Goal: Information Seeking & Learning: Learn about a topic

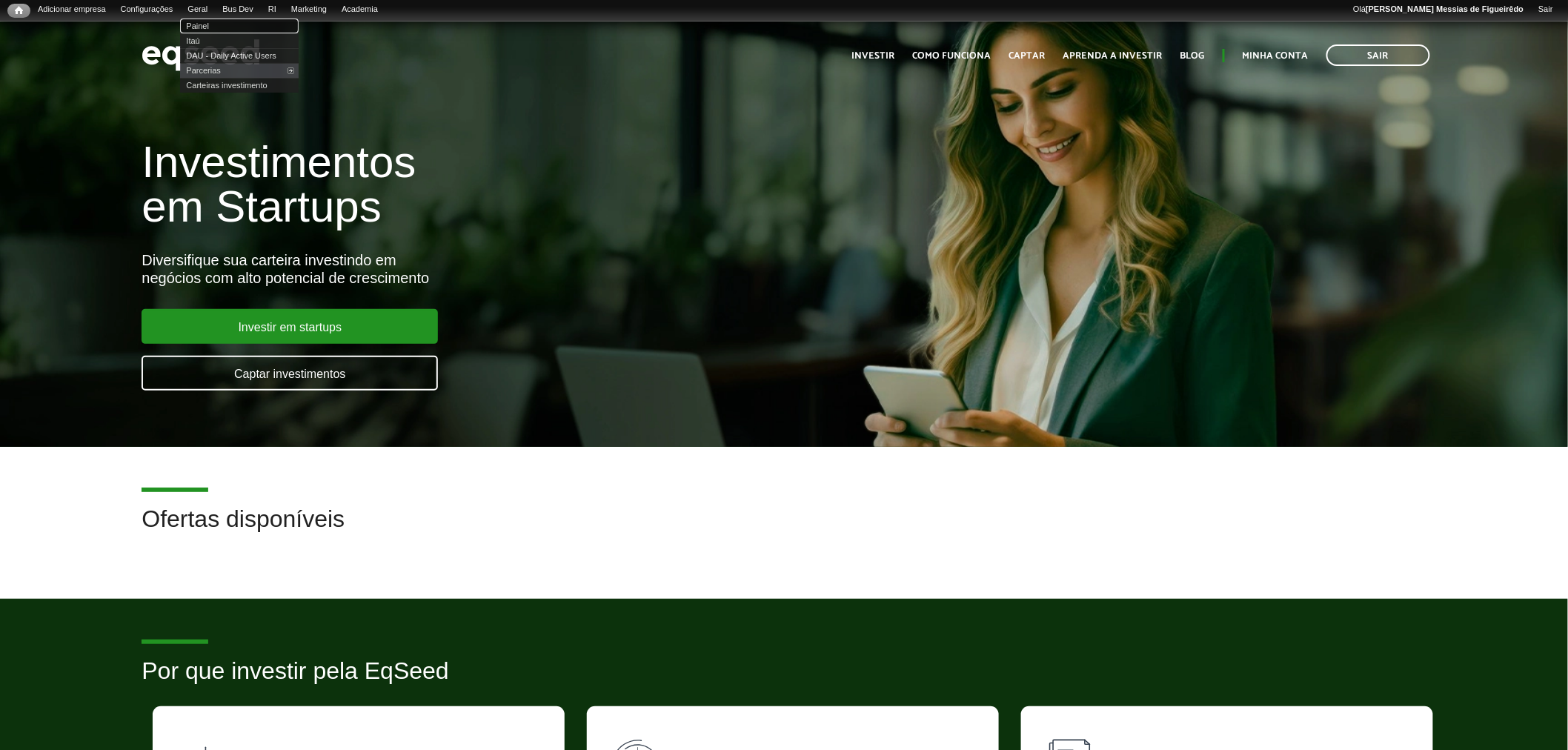
click at [210, 22] on link "Painel" at bounding box center [239, 26] width 119 height 15
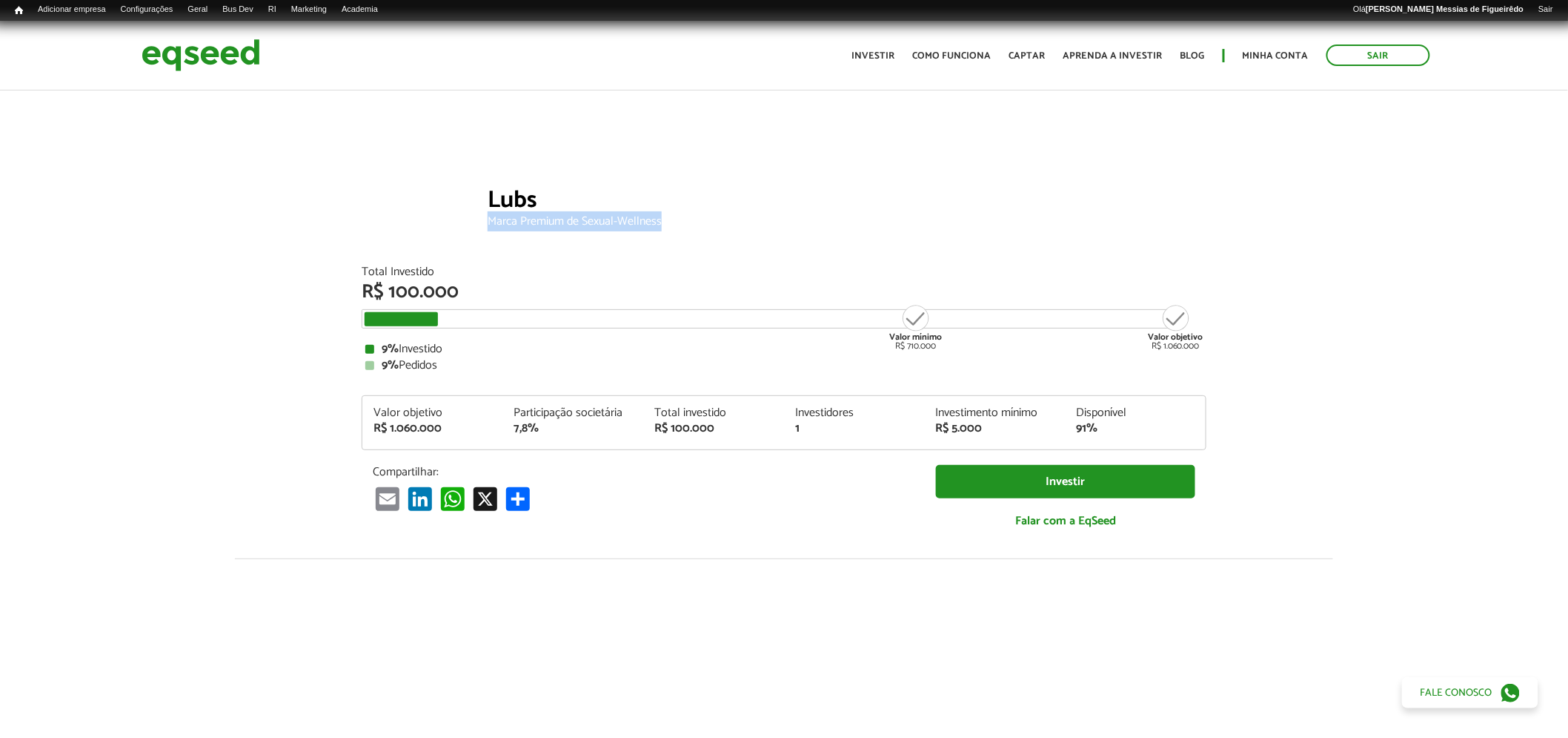
drag, startPoint x: 487, startPoint y: 218, endPoint x: 673, endPoint y: 228, distance: 186.3
click at [673, 228] on div "Lubs Marca Premium de Sexual-Wellness" at bounding box center [847, 222] width 719 height 89
click at [670, 226] on div "Marca Premium de Sexual-Wellness" at bounding box center [847, 221] width 719 height 12
click at [513, 233] on div "Lubs Marca Premium de Sexual-Wellness" at bounding box center [847, 222] width 719 height 89
drag, startPoint x: 487, startPoint y: 225, endPoint x: 703, endPoint y: 232, distance: 216.1
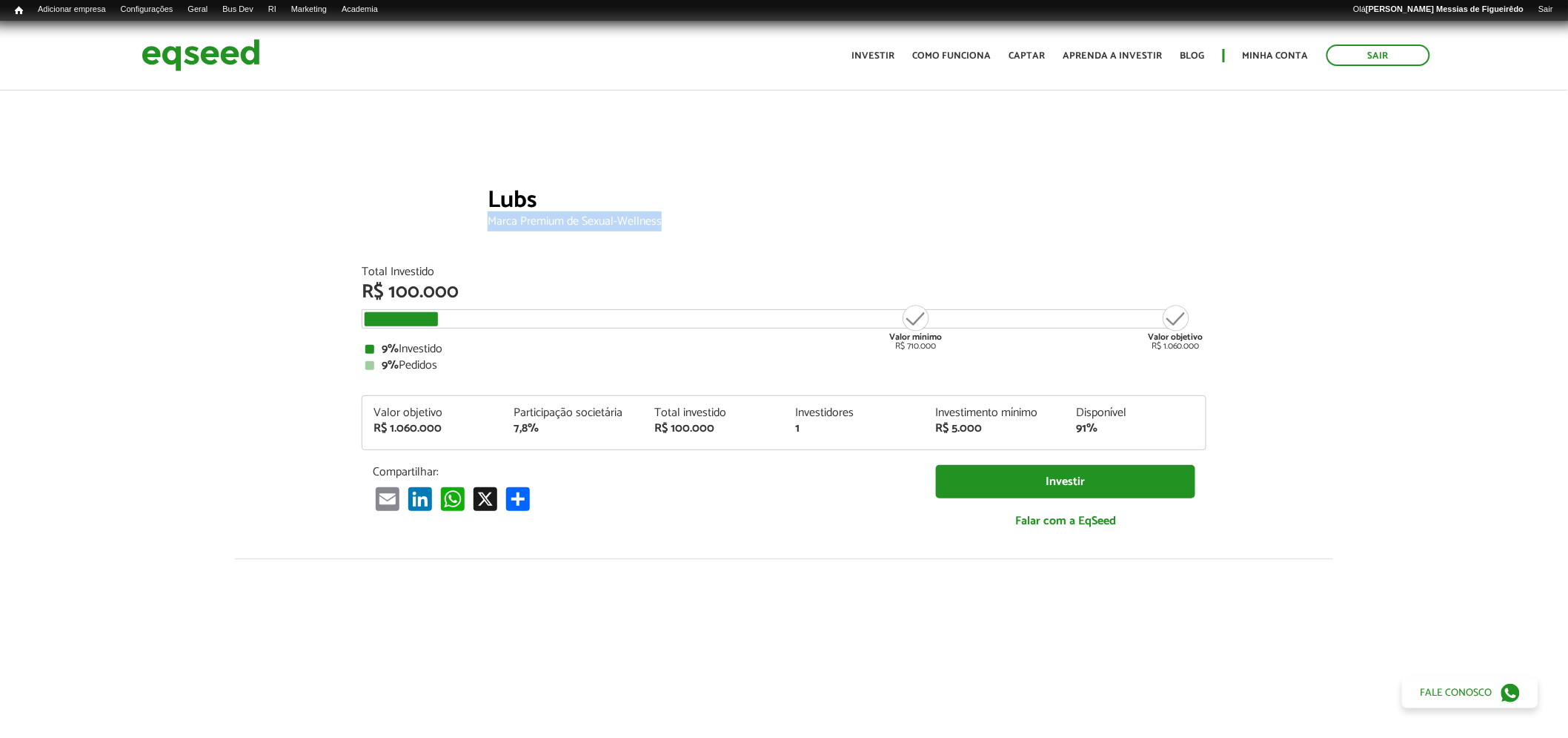
click at [703, 232] on div "Lubs Marca Premium de Sexual-Wellness" at bounding box center [847, 222] width 719 height 89
click at [678, 231] on div "Lubs Marca Premium de Sexual-Wellness" at bounding box center [847, 222] width 719 height 89
drag, startPoint x: 580, startPoint y: 220, endPoint x: 749, endPoint y: 233, distance: 169.5
click at [749, 233] on div "Lubs Marca Premium de Sexual-Wellness" at bounding box center [847, 222] width 719 height 89
click at [569, 222] on div "Marca Premium de Sexual-Wellness" at bounding box center [847, 221] width 719 height 12
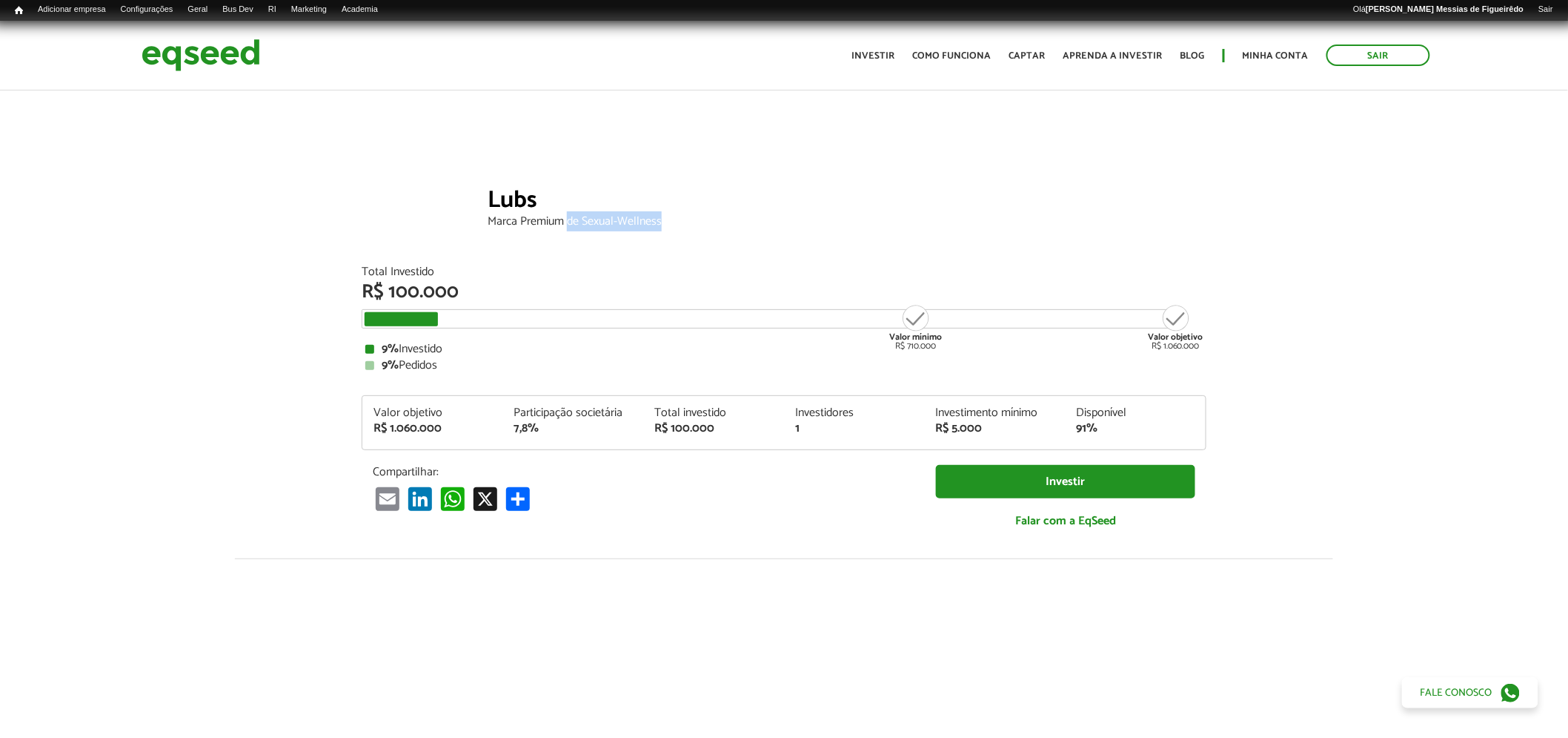
drag, startPoint x: 568, startPoint y: 219, endPoint x: 775, endPoint y: 222, distance: 207.0
click at [775, 222] on div "Marca Premium de Sexual-Wellness" at bounding box center [847, 221] width 719 height 12
click at [641, 217] on div "Marca Premium de Sexual-Wellness" at bounding box center [847, 221] width 719 height 12
click at [677, 225] on div "Marca Premium de Sexual-Wellness" at bounding box center [847, 221] width 719 height 12
click at [560, 221] on div "Marca Premium de Sexual-Wellness" at bounding box center [847, 221] width 719 height 12
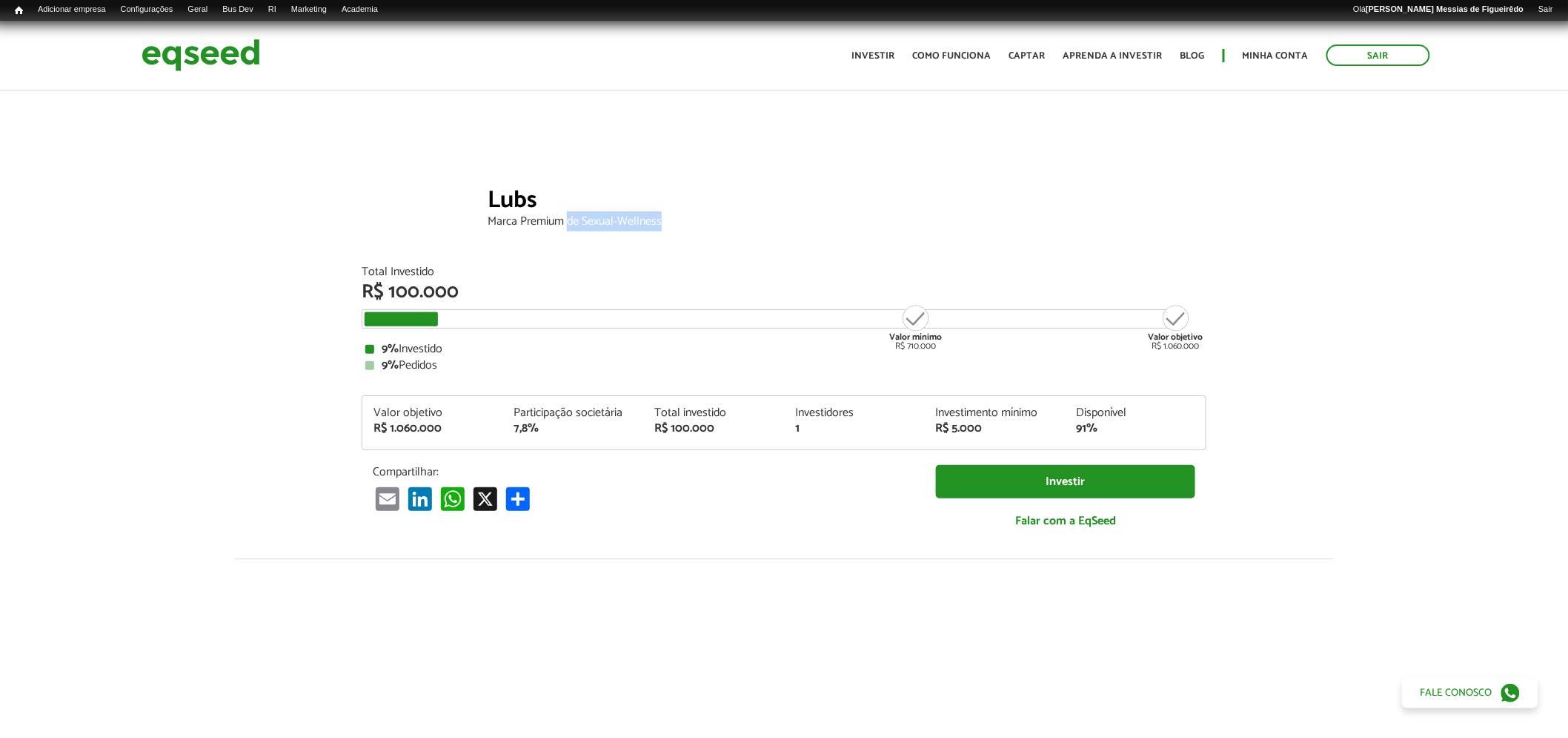
drag, startPoint x: 566, startPoint y: 219, endPoint x: 665, endPoint y: 219, distance: 99.0
click at [665, 219] on div "Marca Premium de Sexual-Wellness" at bounding box center [847, 221] width 719 height 12
drag, startPoint x: 586, startPoint y: 218, endPoint x: 707, endPoint y: 227, distance: 121.3
click at [707, 227] on div "Marca Premium de Sexual-Wellness" at bounding box center [847, 221] width 719 height 12
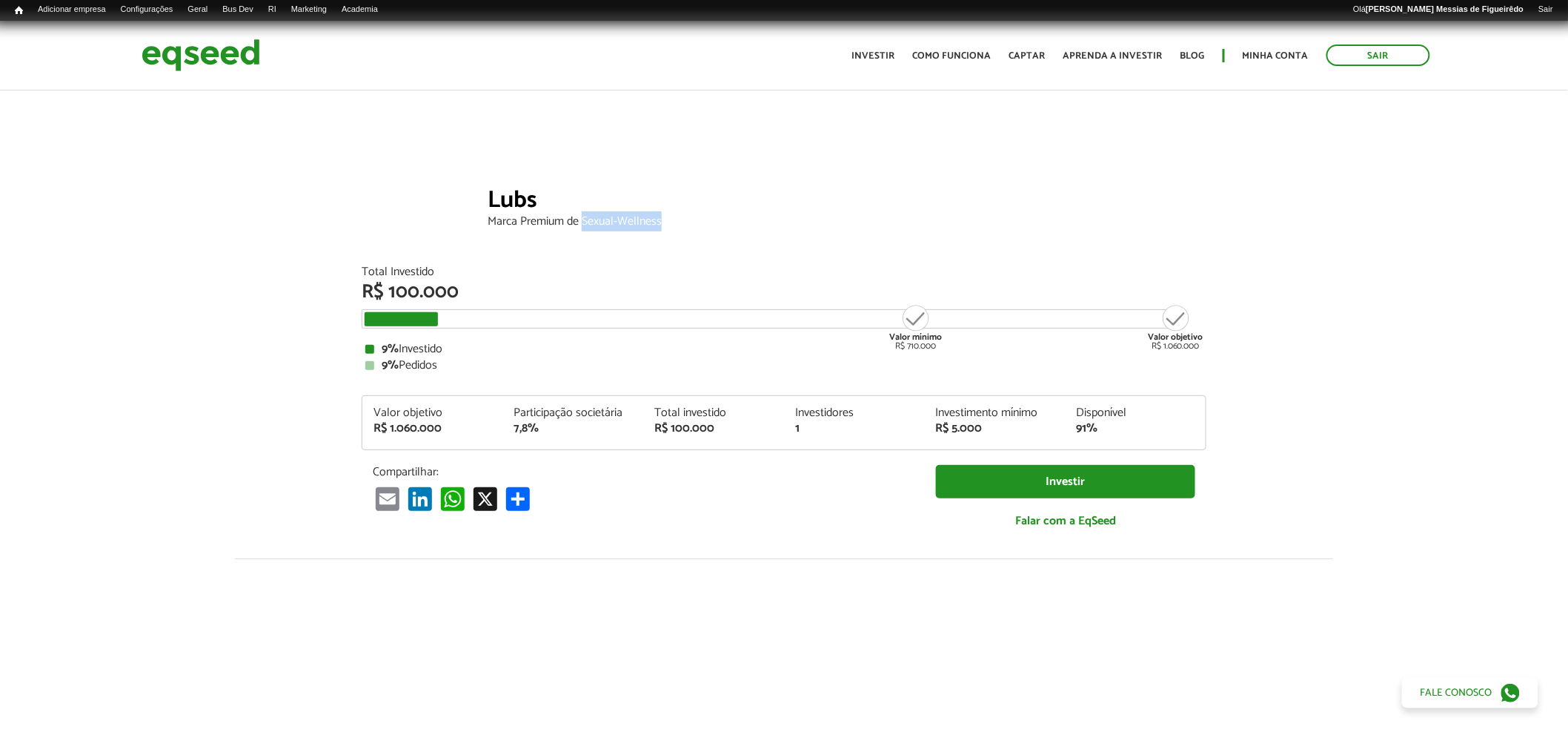
click at [699, 219] on div "Marca Premium de Sexual-Wellness" at bounding box center [847, 221] width 719 height 12
drag, startPoint x: 490, startPoint y: 225, endPoint x: 701, endPoint y: 213, distance: 211.3
click at [713, 232] on div "Lubs Marca Premium de Sexual-Wellness" at bounding box center [847, 222] width 719 height 89
click at [700, 213] on div "Lubs" at bounding box center [847, 202] width 719 height 27
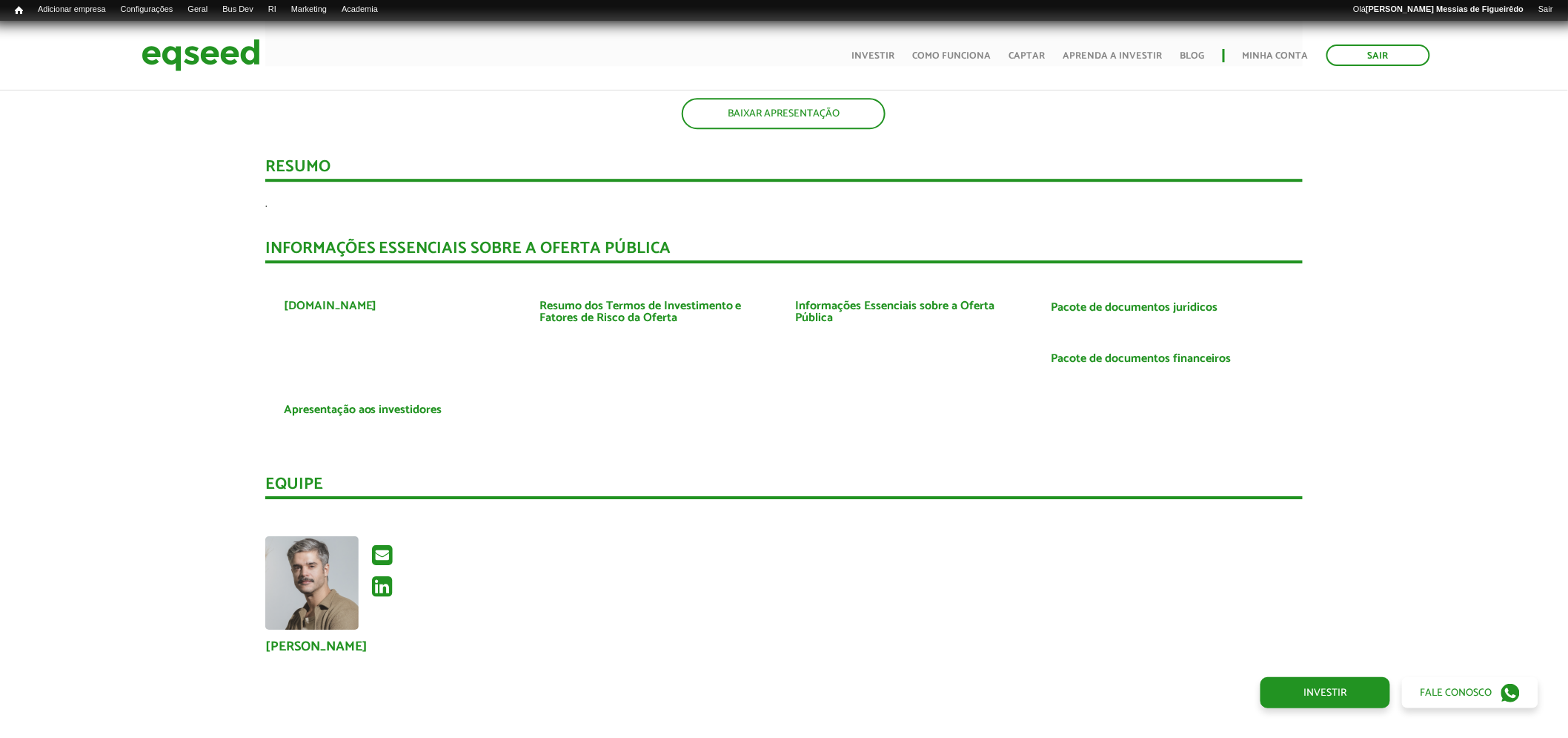
scroll to position [1810, 0]
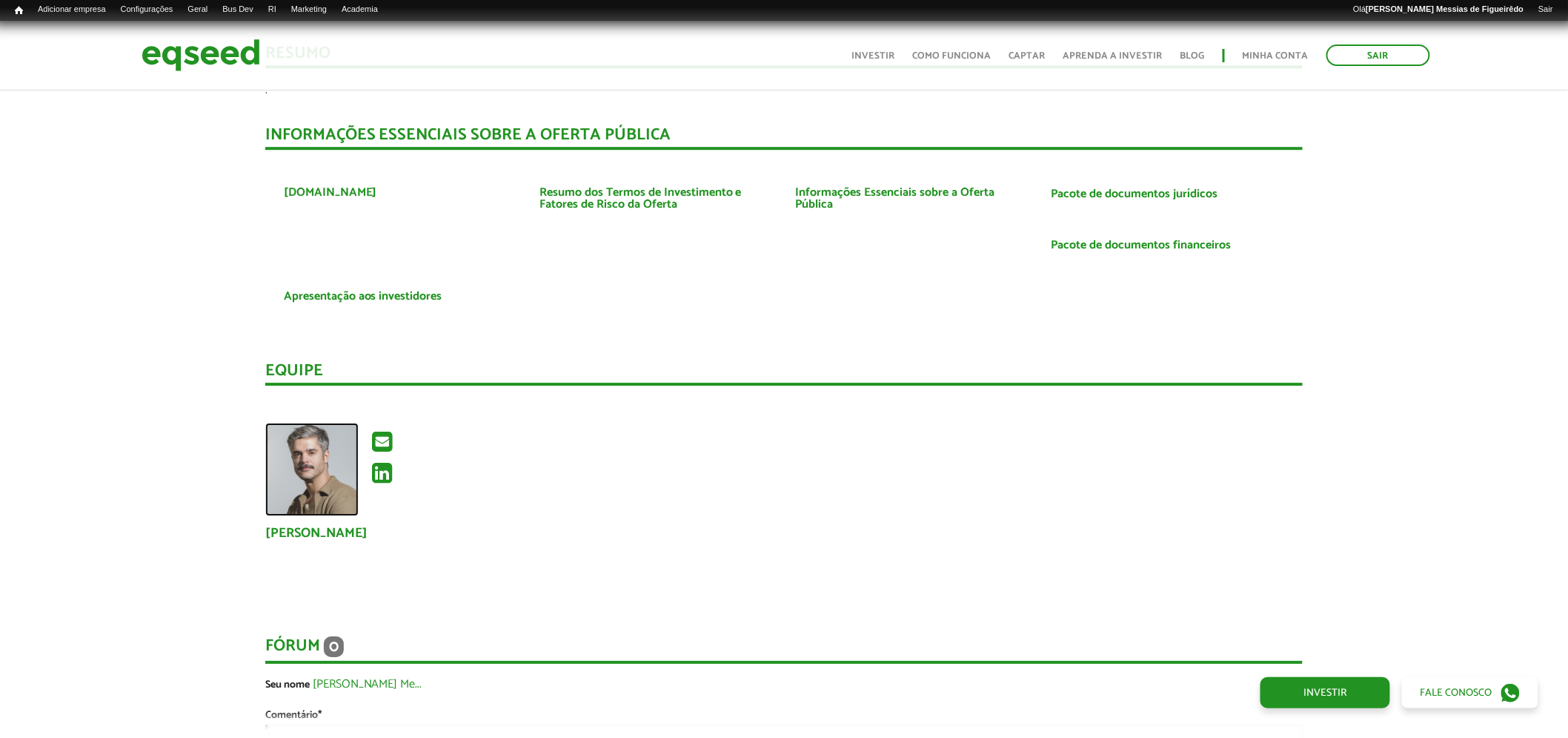
click at [312, 458] on img at bounding box center [311, 469] width 94 height 94
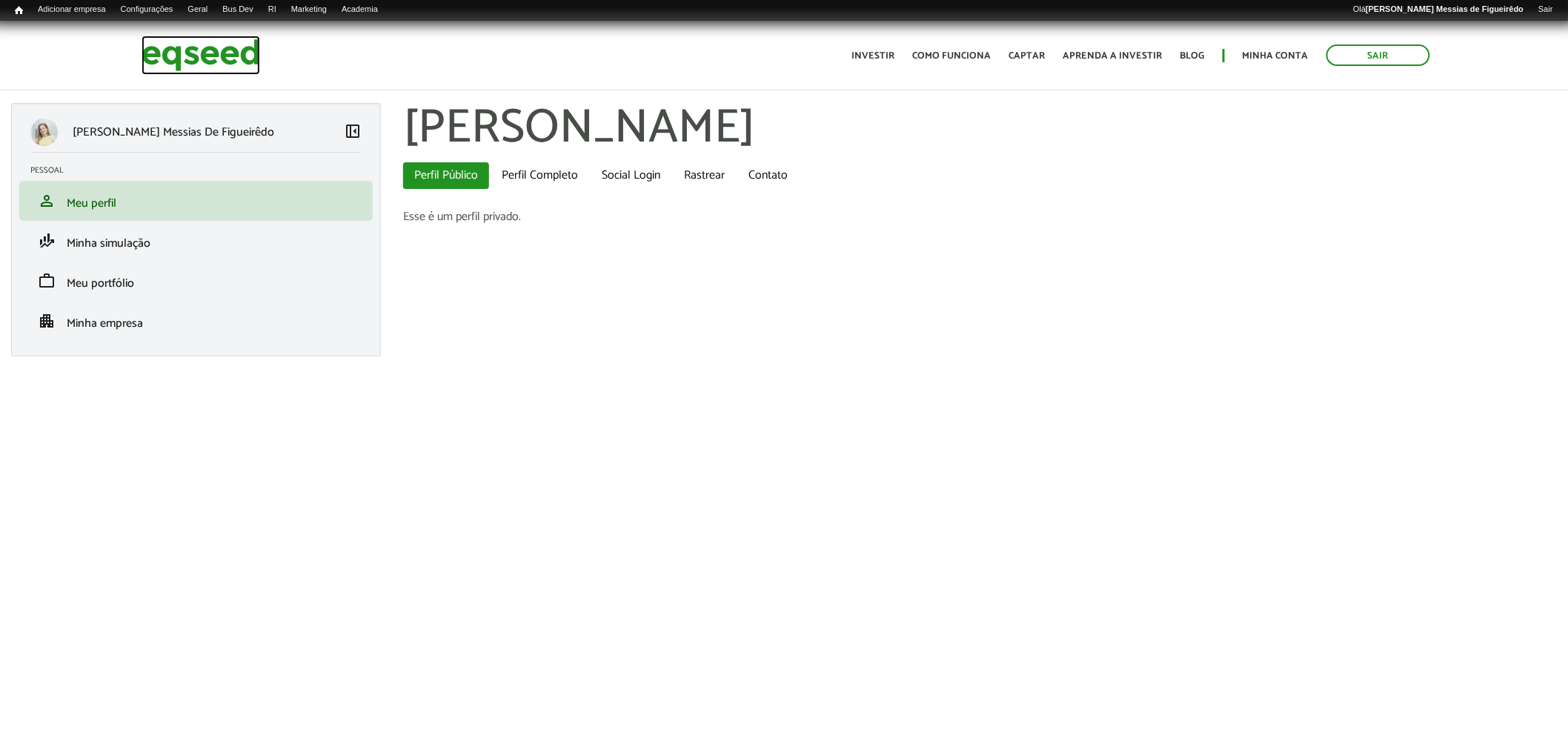
click at [190, 53] on img at bounding box center [201, 55] width 119 height 40
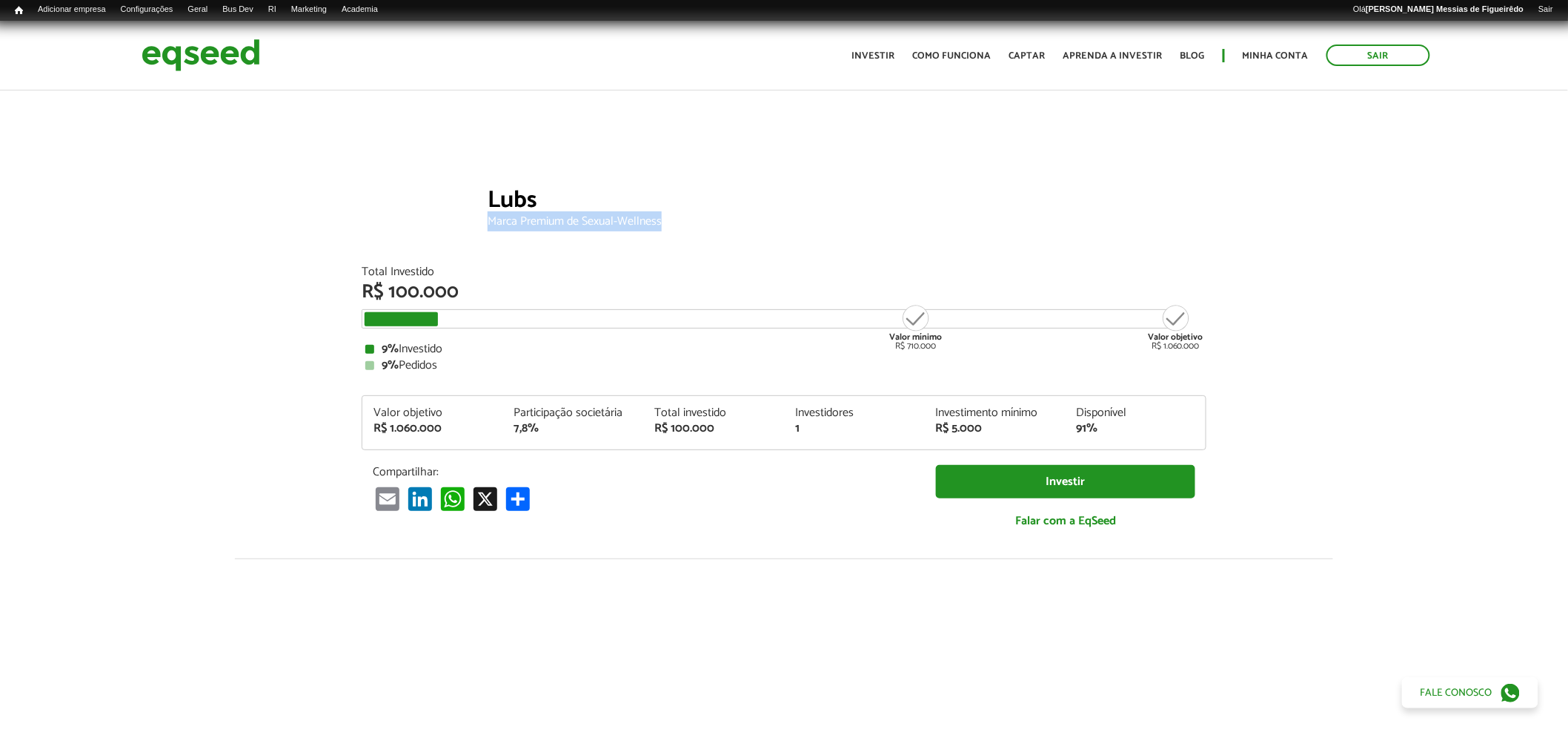
drag, startPoint x: 486, startPoint y: 223, endPoint x: 248, endPoint y: 68, distance: 284.0
click at [691, 231] on div "Lubs Marca Premium de Sexual-Wellness" at bounding box center [784, 222] width 844 height 89
copy div "Marca Premium de Sexual-Wellness"
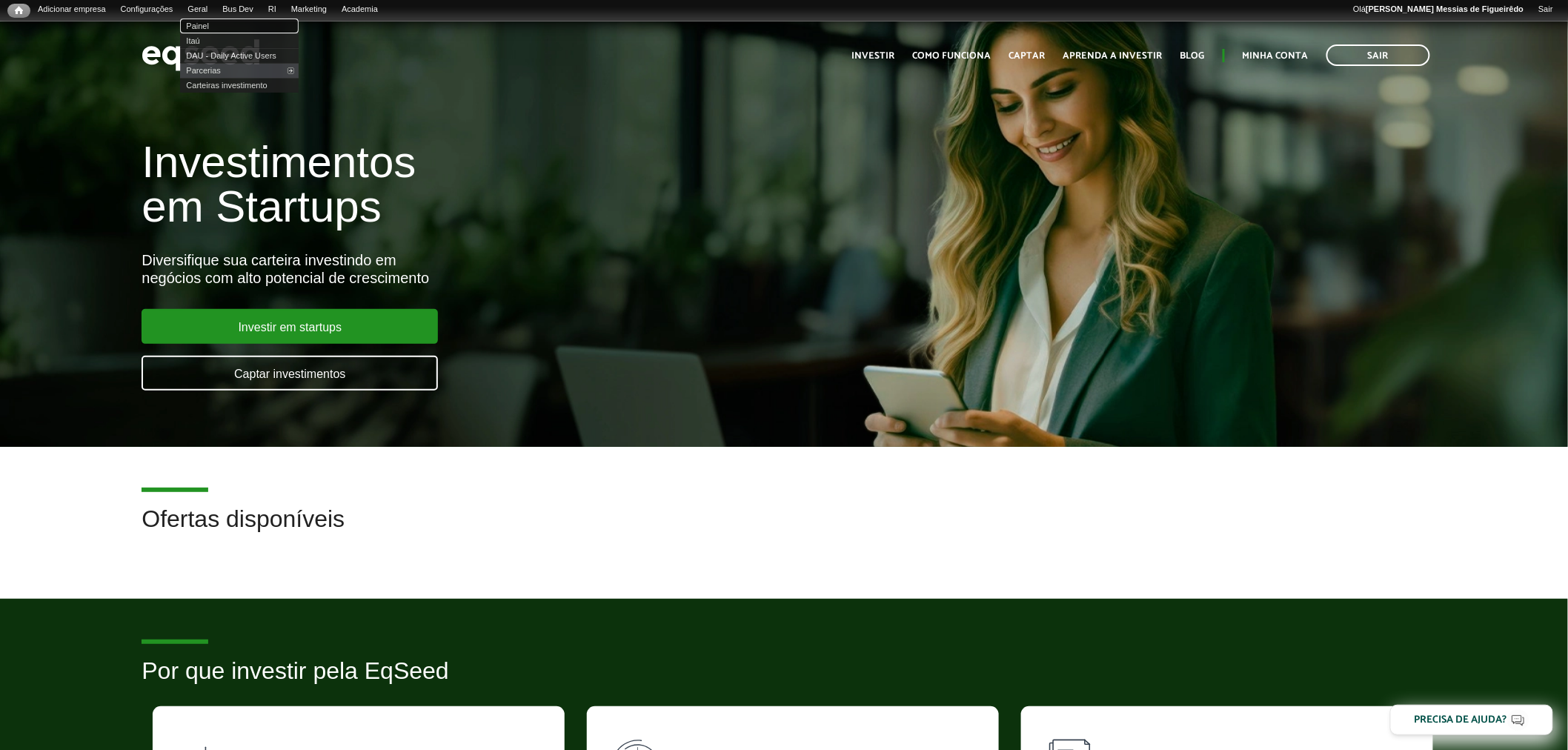
click at [213, 23] on link "Painel" at bounding box center [239, 26] width 119 height 15
click at [260, 23] on link "Rodadas" at bounding box center [273, 26] width 119 height 15
